Goal: Check status: Check status

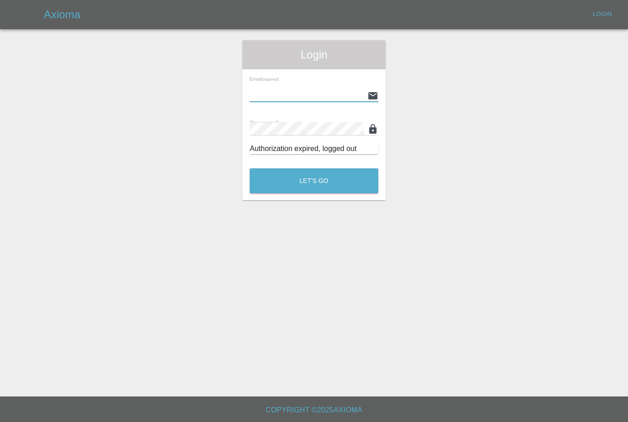
type input "[PERSON_NAME][EMAIL_ADDRESS][PERSON_NAME][DOMAIN_NAME]"
click at [314, 181] on button "Let's Go" at bounding box center [313, 180] width 129 height 25
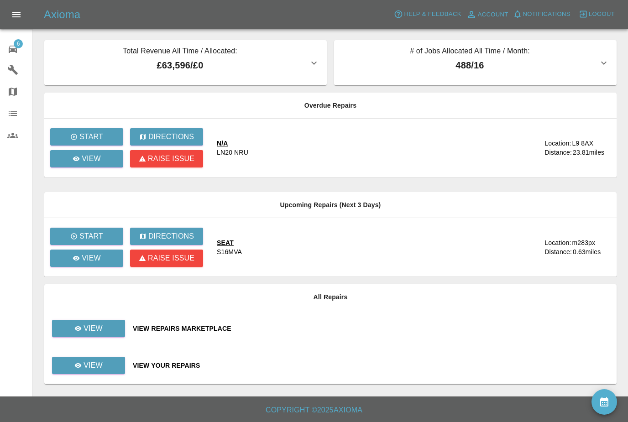
scroll to position [29, 0]
click at [106, 320] on link "View" at bounding box center [88, 328] width 73 height 17
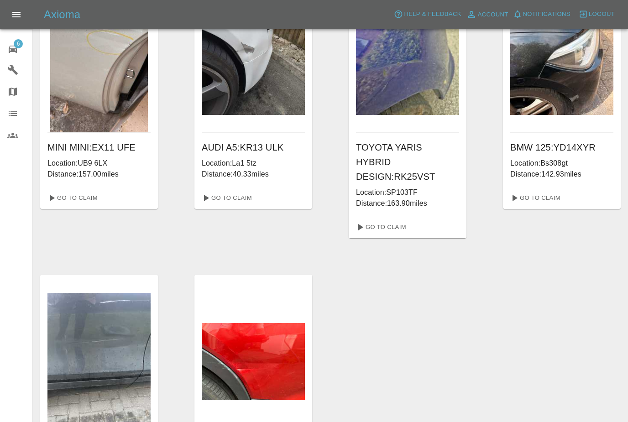
scroll to position [74, 0]
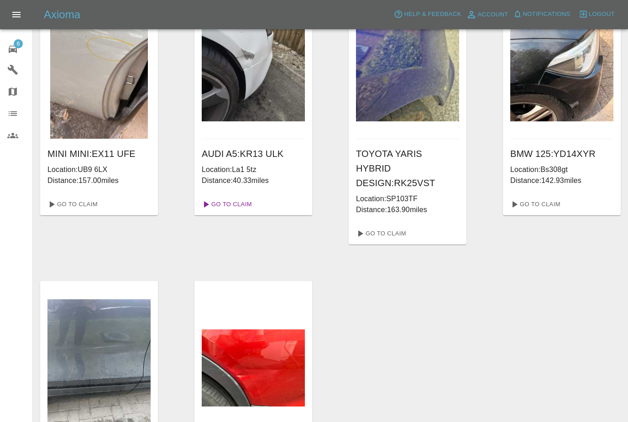
click at [248, 203] on link "Go To Claim" at bounding box center [226, 204] width 56 height 15
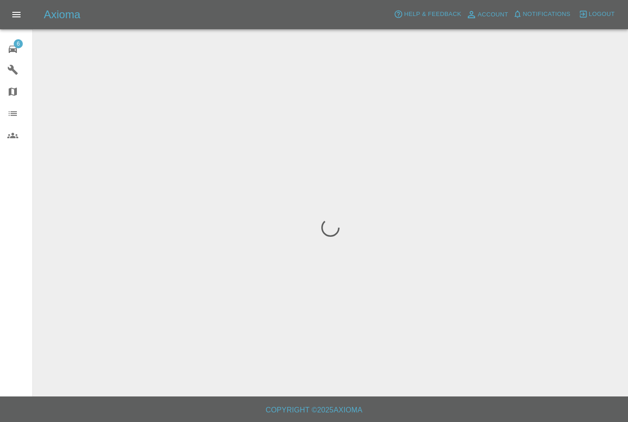
scroll to position [29, 0]
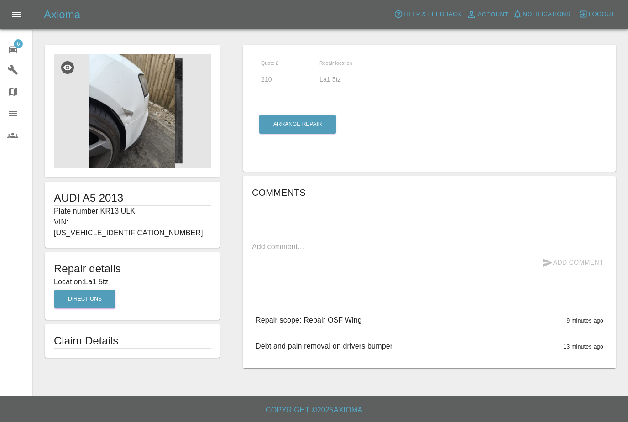
click at [140, 92] on img at bounding box center [132, 111] width 157 height 114
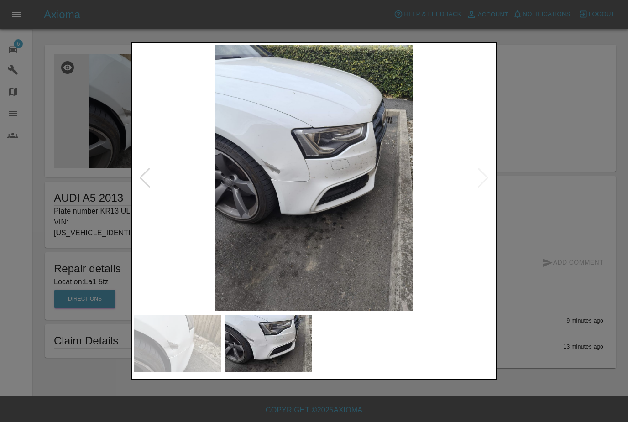
click at [561, 186] on div at bounding box center [314, 211] width 628 height 422
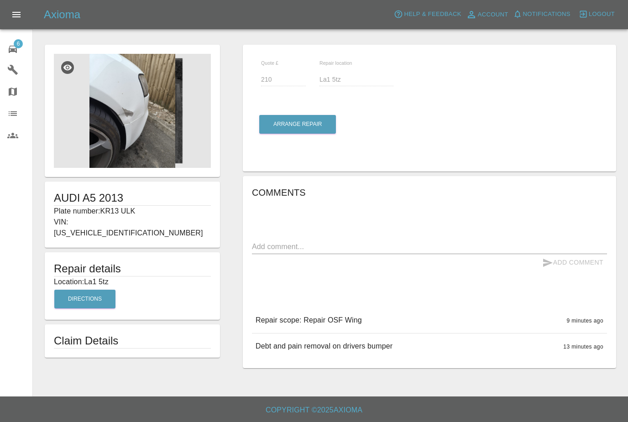
click at [130, 93] on img at bounding box center [132, 111] width 157 height 114
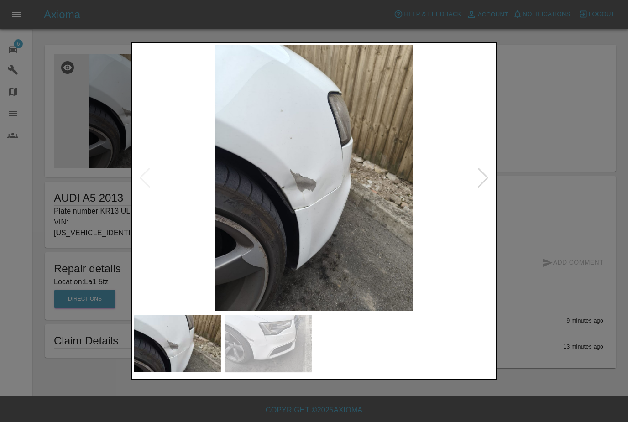
click at [486, 173] on div at bounding box center [483, 178] width 12 height 20
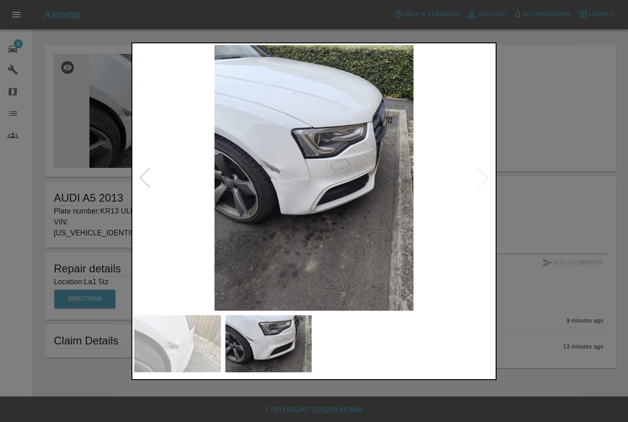
click at [573, 184] on div at bounding box center [314, 211] width 628 height 422
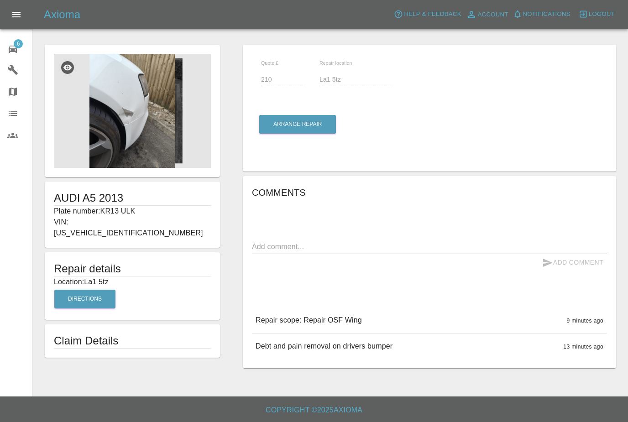
scroll to position [0, 0]
click at [14, 46] on icon at bounding box center [13, 49] width 8 height 7
